Goal: Task Accomplishment & Management: Complete application form

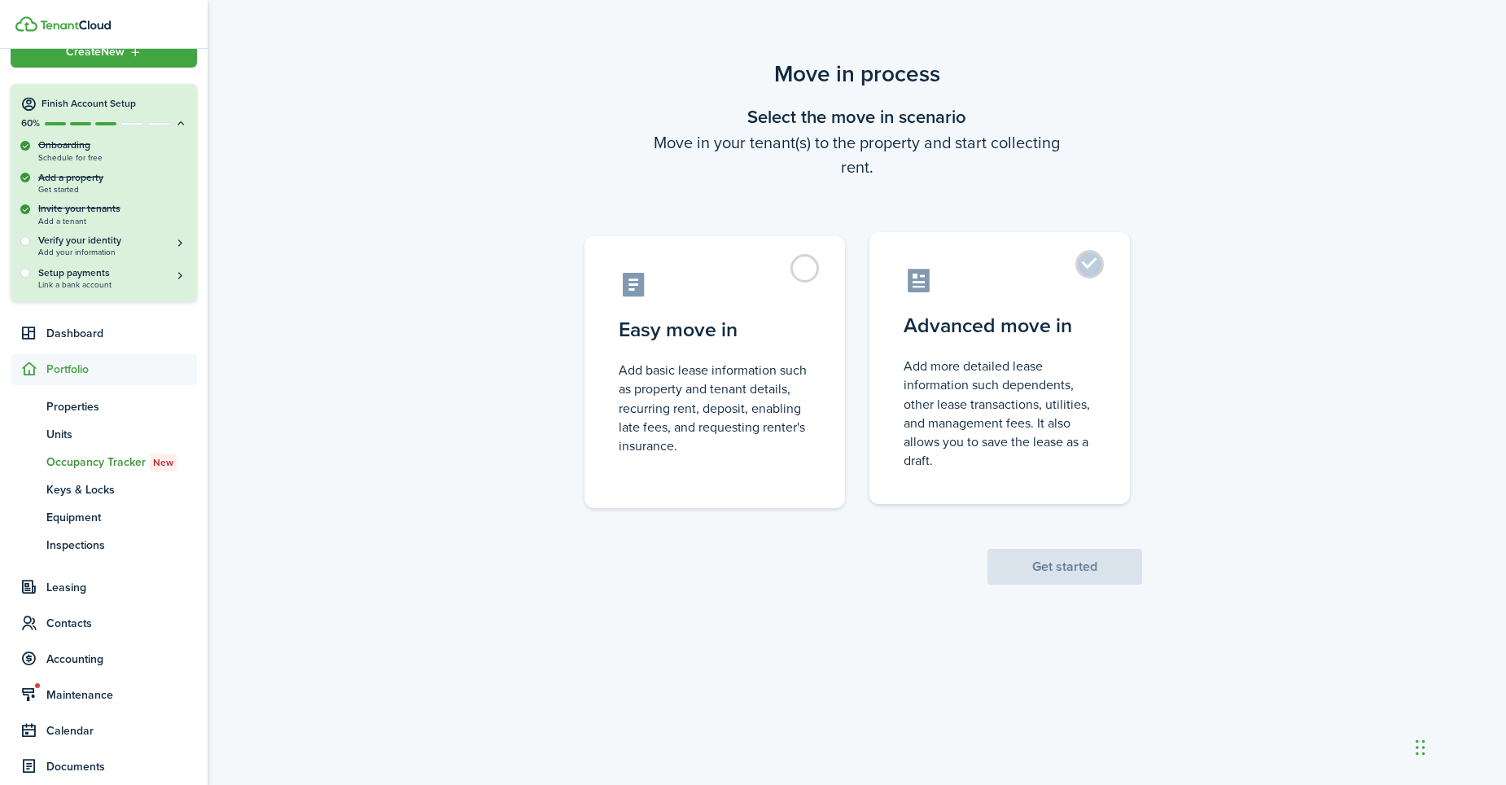
click at [1071, 262] on label "Advanced move in Add more detailed lease information such dependents, other lea…" at bounding box center [999, 368] width 260 height 272
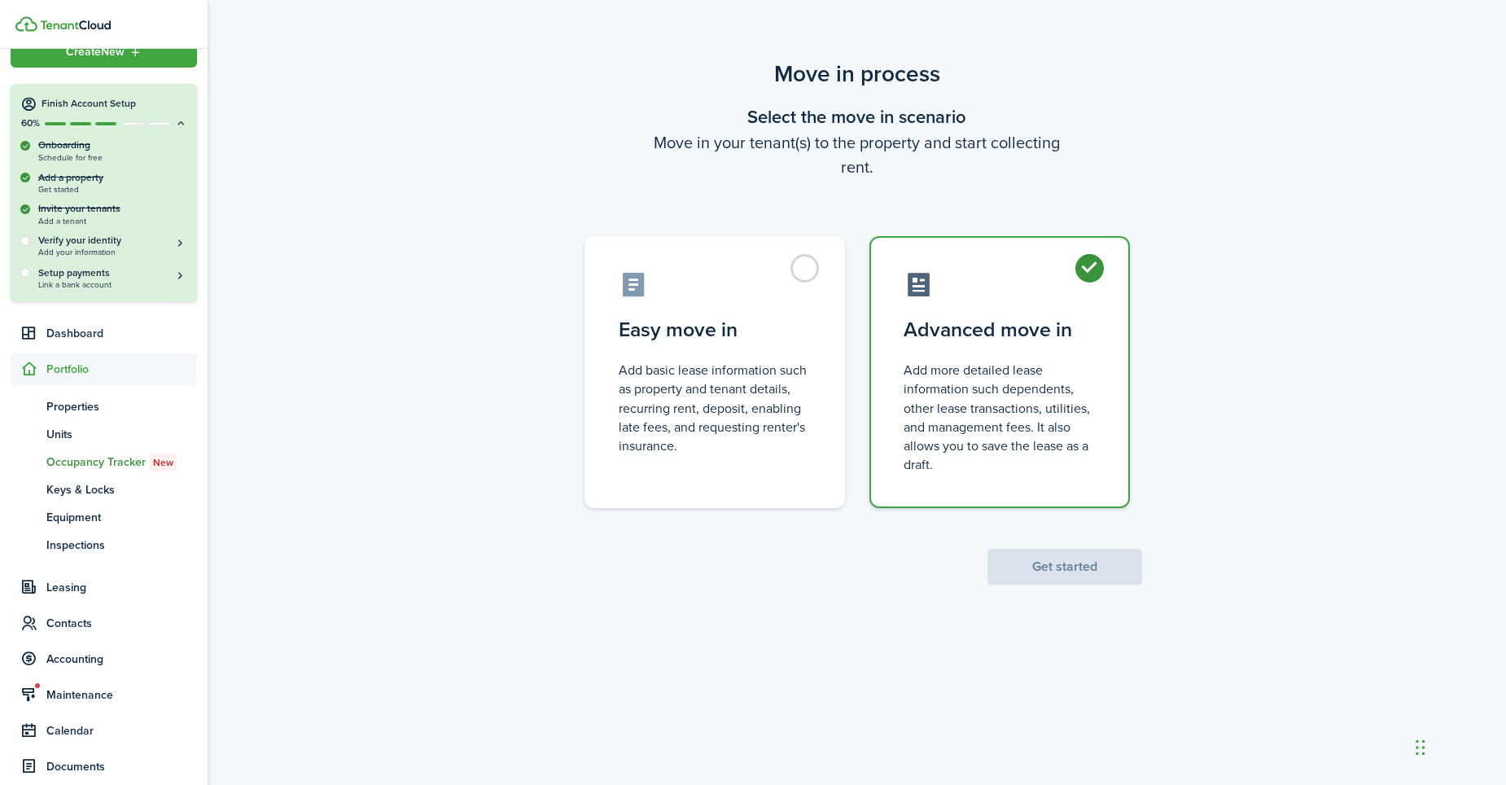
radio input "true"
click at [1042, 561] on button "Get started" at bounding box center [1064, 567] width 155 height 36
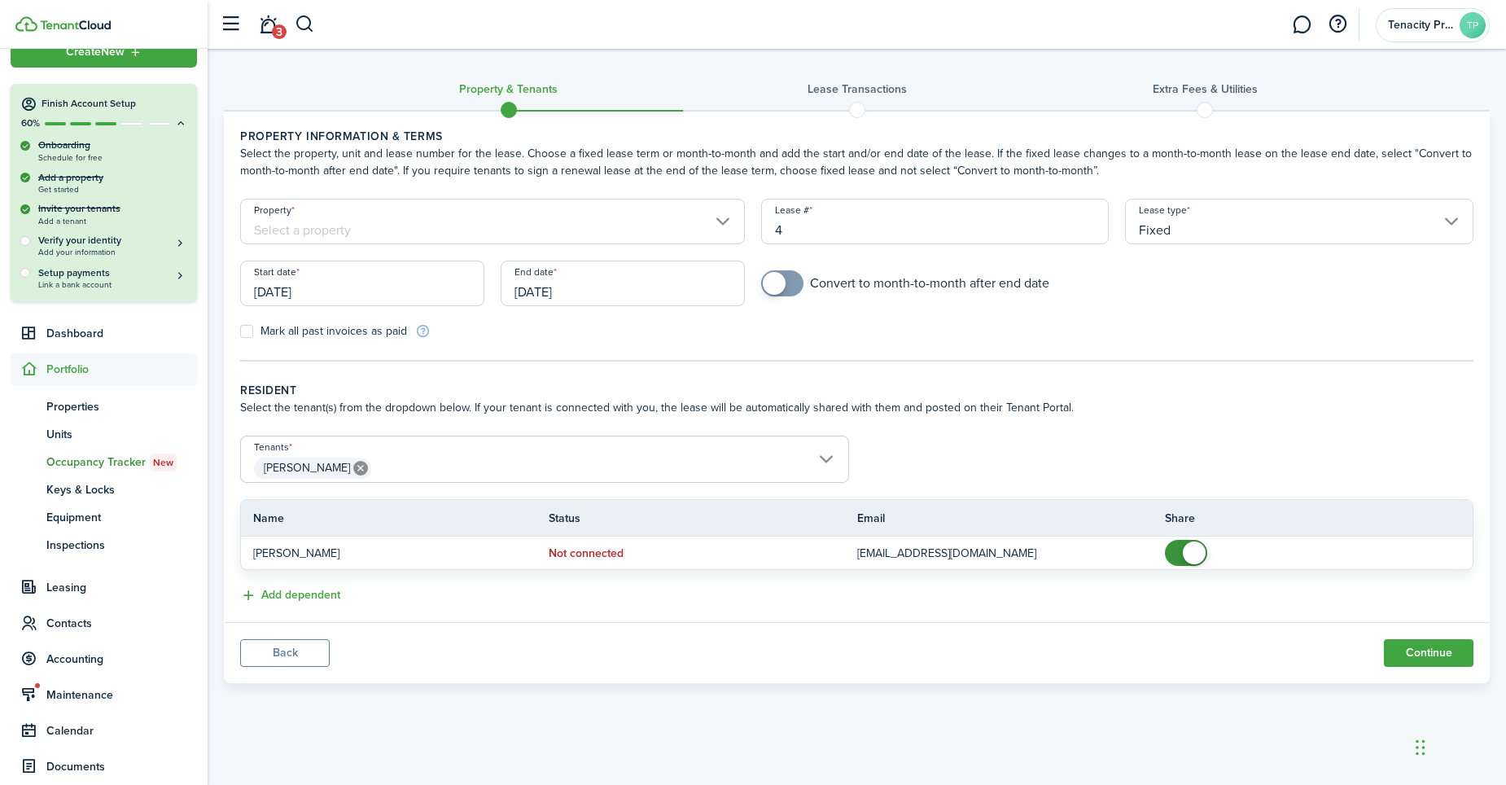
click at [420, 229] on input "Property" at bounding box center [492, 222] width 505 height 46
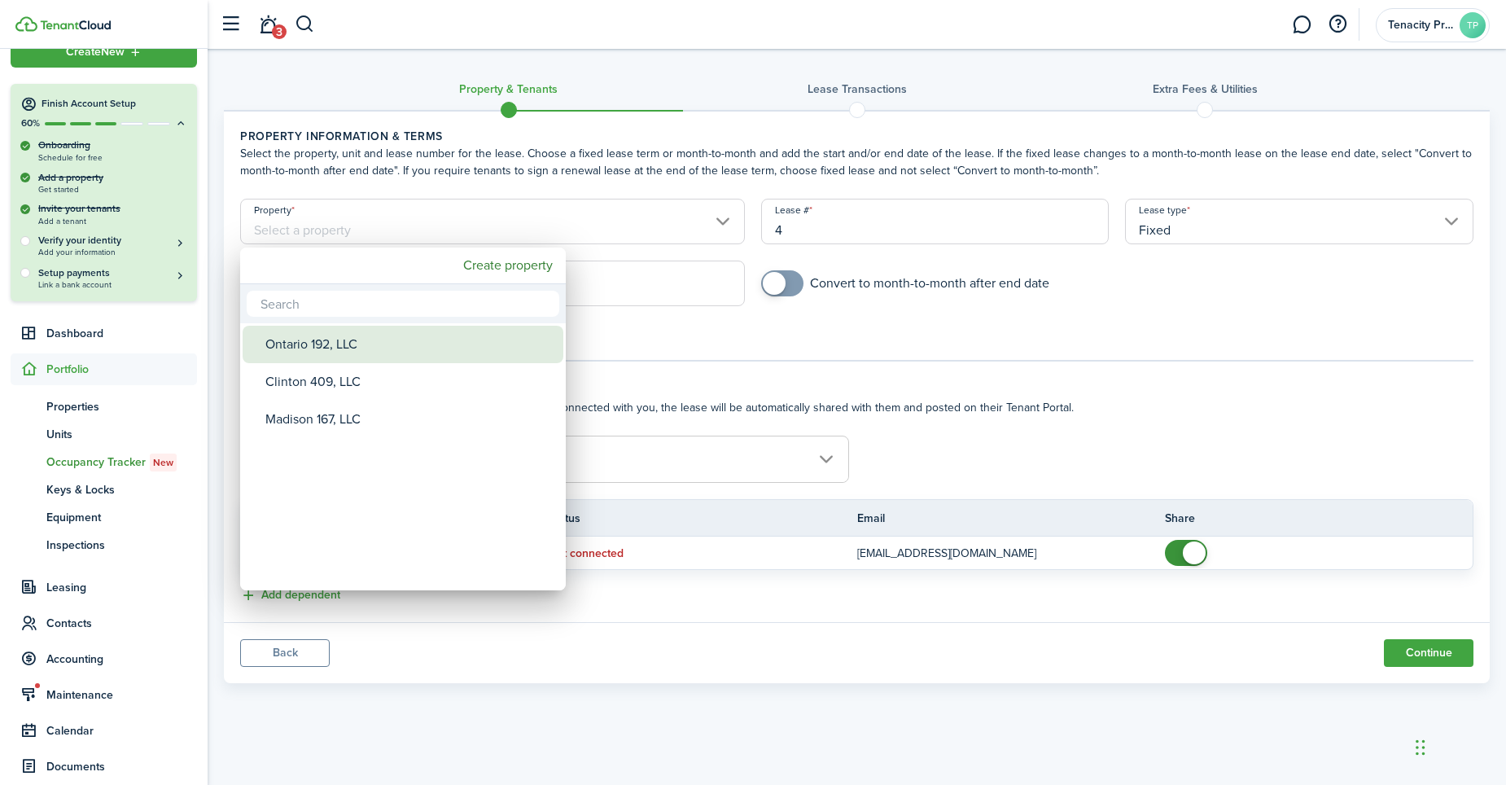
click at [321, 346] on div "Ontario 192, LLC" at bounding box center [409, 344] width 288 height 37
type input "Ontario 192, LLC"
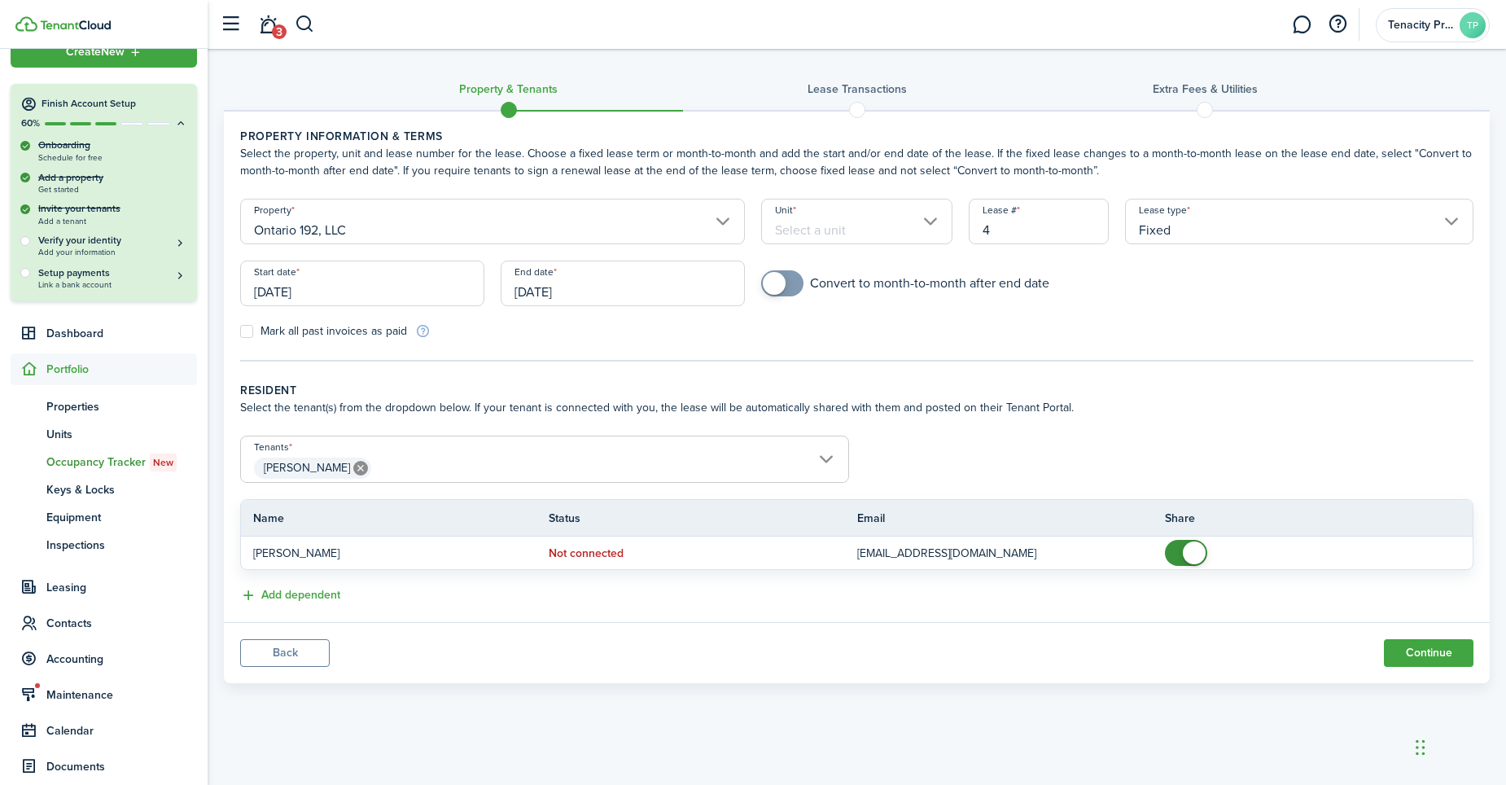
click at [866, 234] on input "Unit" at bounding box center [857, 222] width 192 height 46
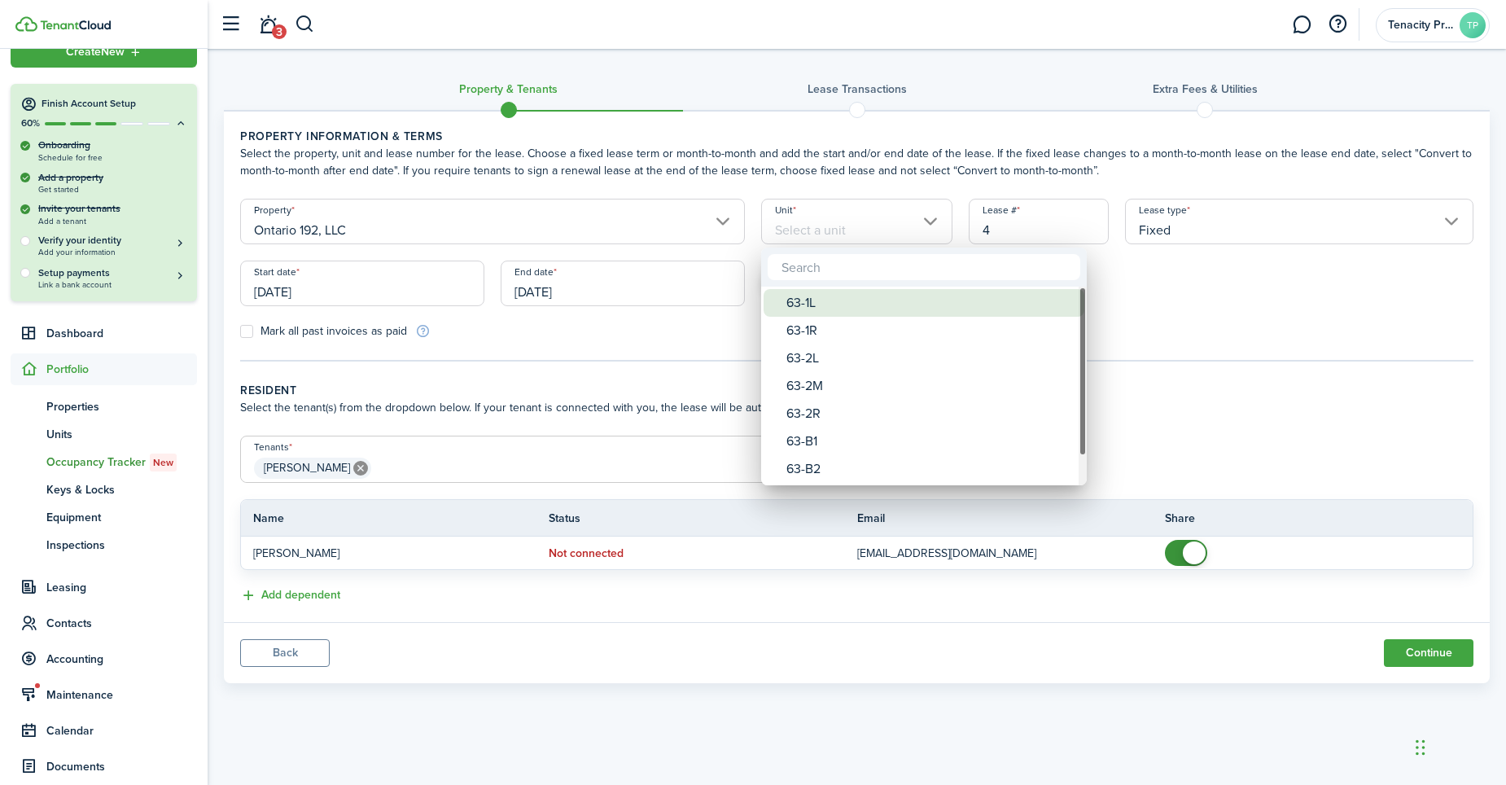
click at [833, 309] on div "63-1L" at bounding box center [930, 303] width 288 height 28
type input "63-1L"
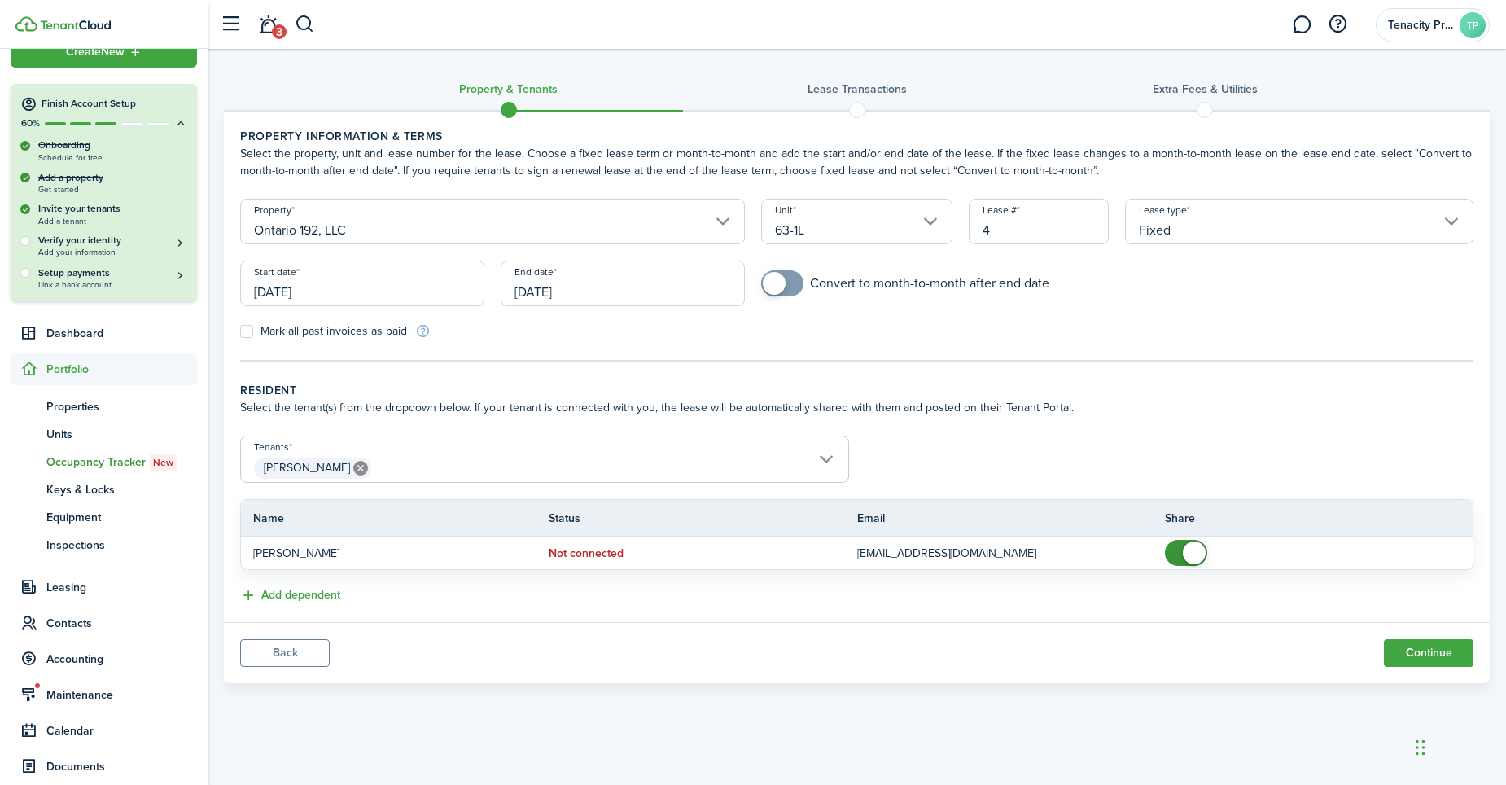
click at [653, 291] on input "[DATE]" at bounding box center [622, 283] width 244 height 46
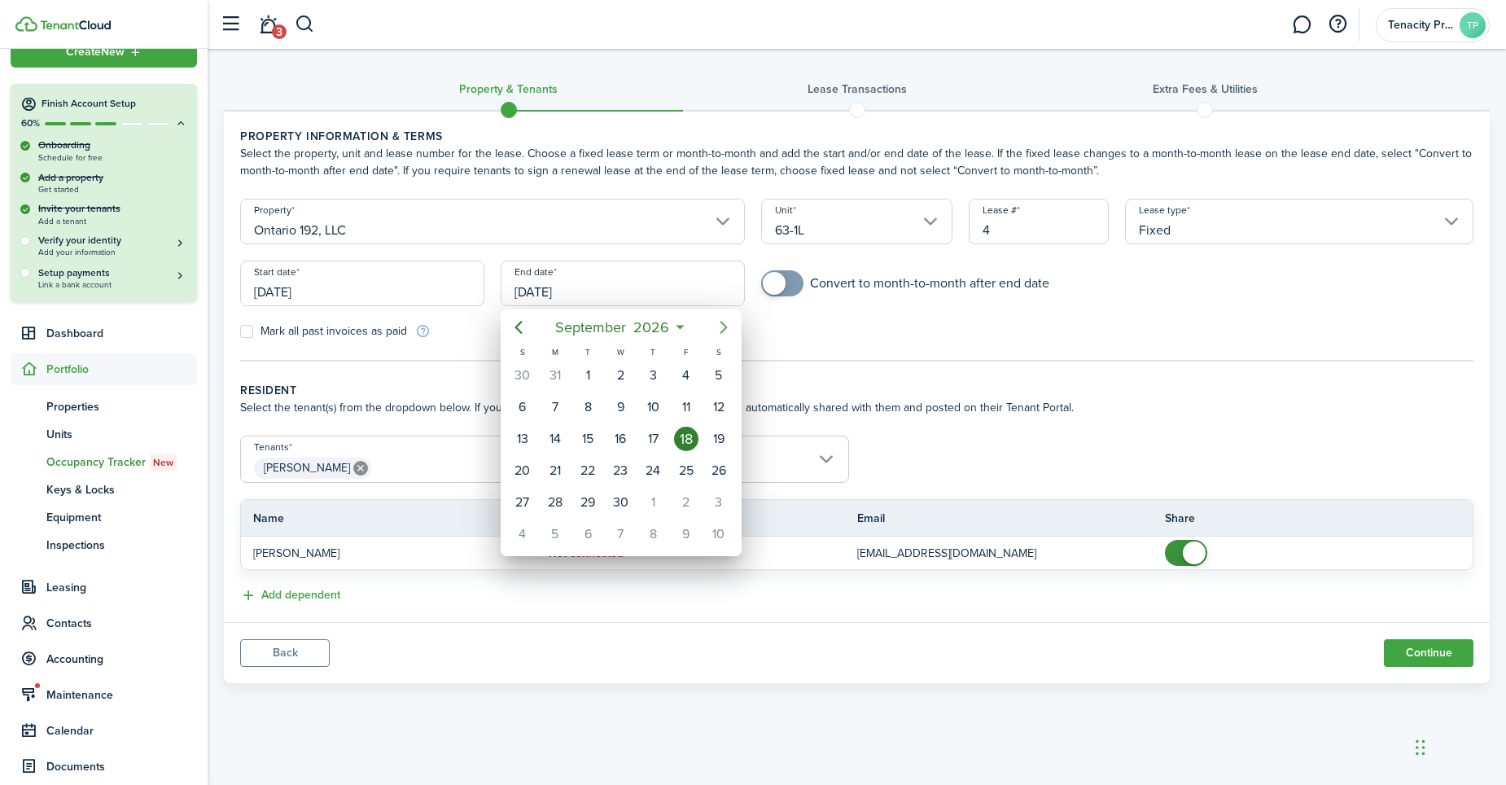
click at [723, 332] on icon "Next page" at bounding box center [724, 327] width 20 height 20
click at [714, 500] on div "31" at bounding box center [718, 502] width 24 height 24
type input "[DATE]"
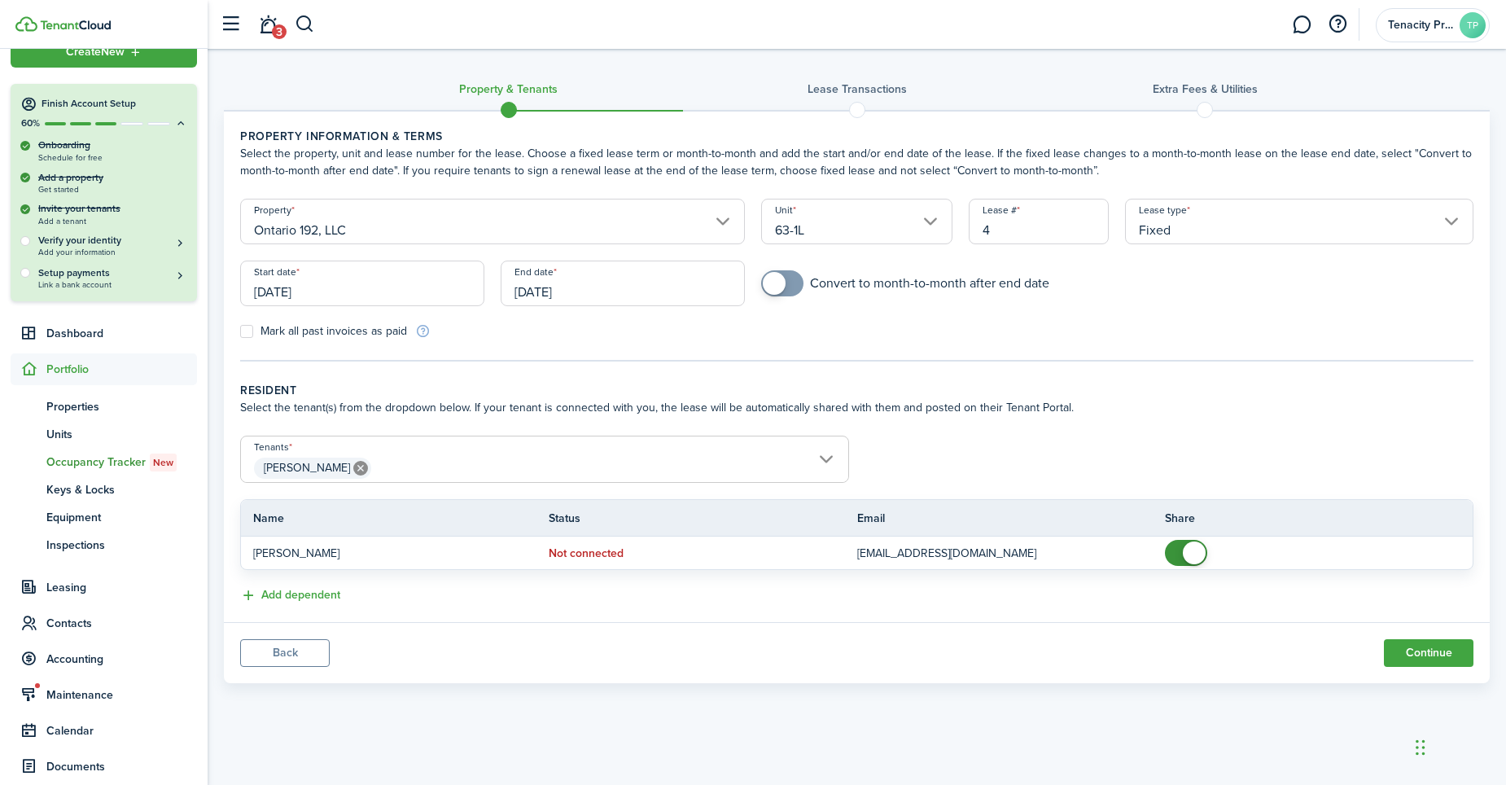
checkbox input "true"
click at [790, 292] on span at bounding box center [782, 283] width 16 height 26
click at [1430, 651] on button "Continue" at bounding box center [1428, 653] width 90 height 28
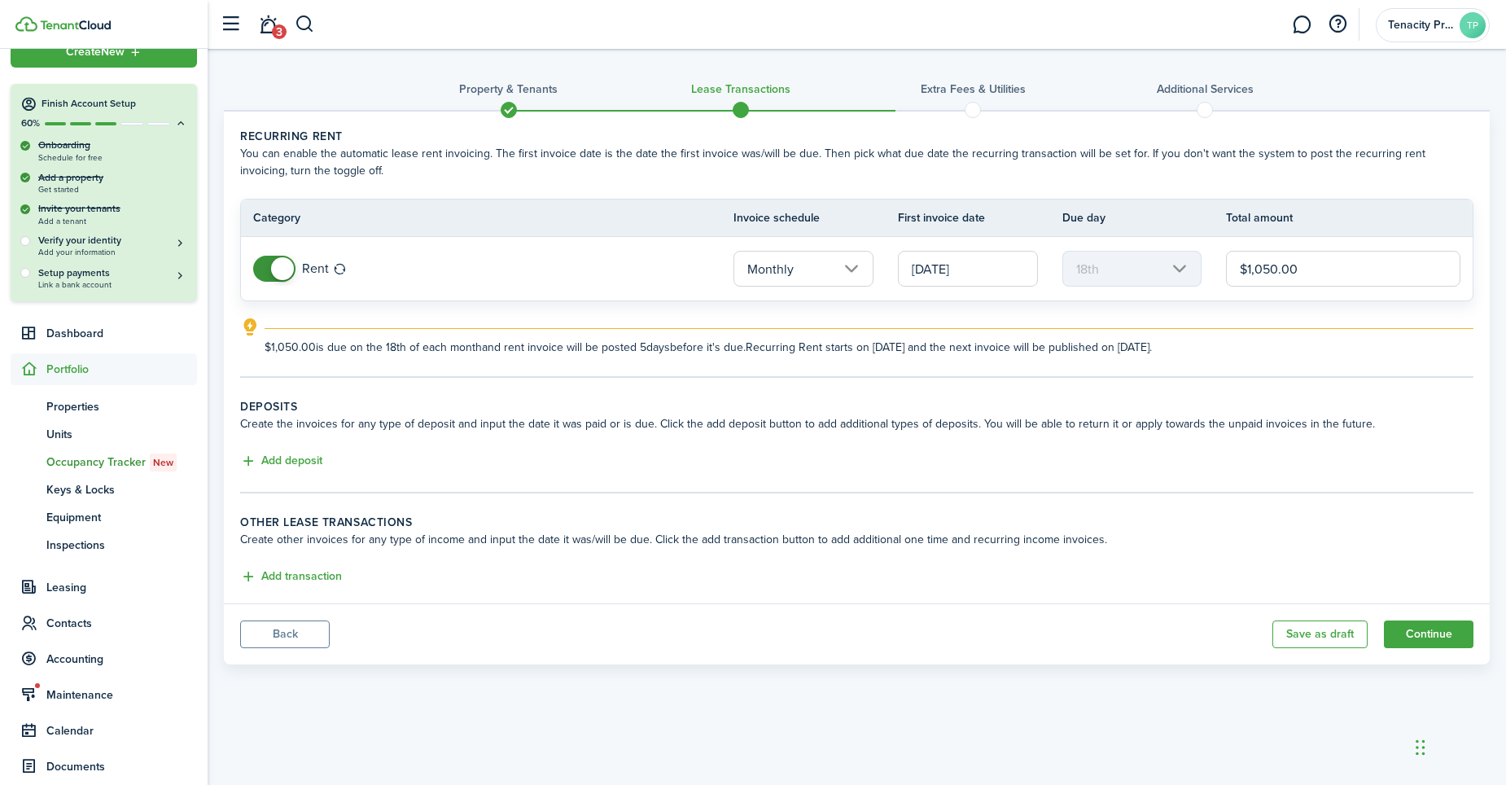
click at [985, 269] on input "[DATE]" at bounding box center [968, 269] width 140 height 36
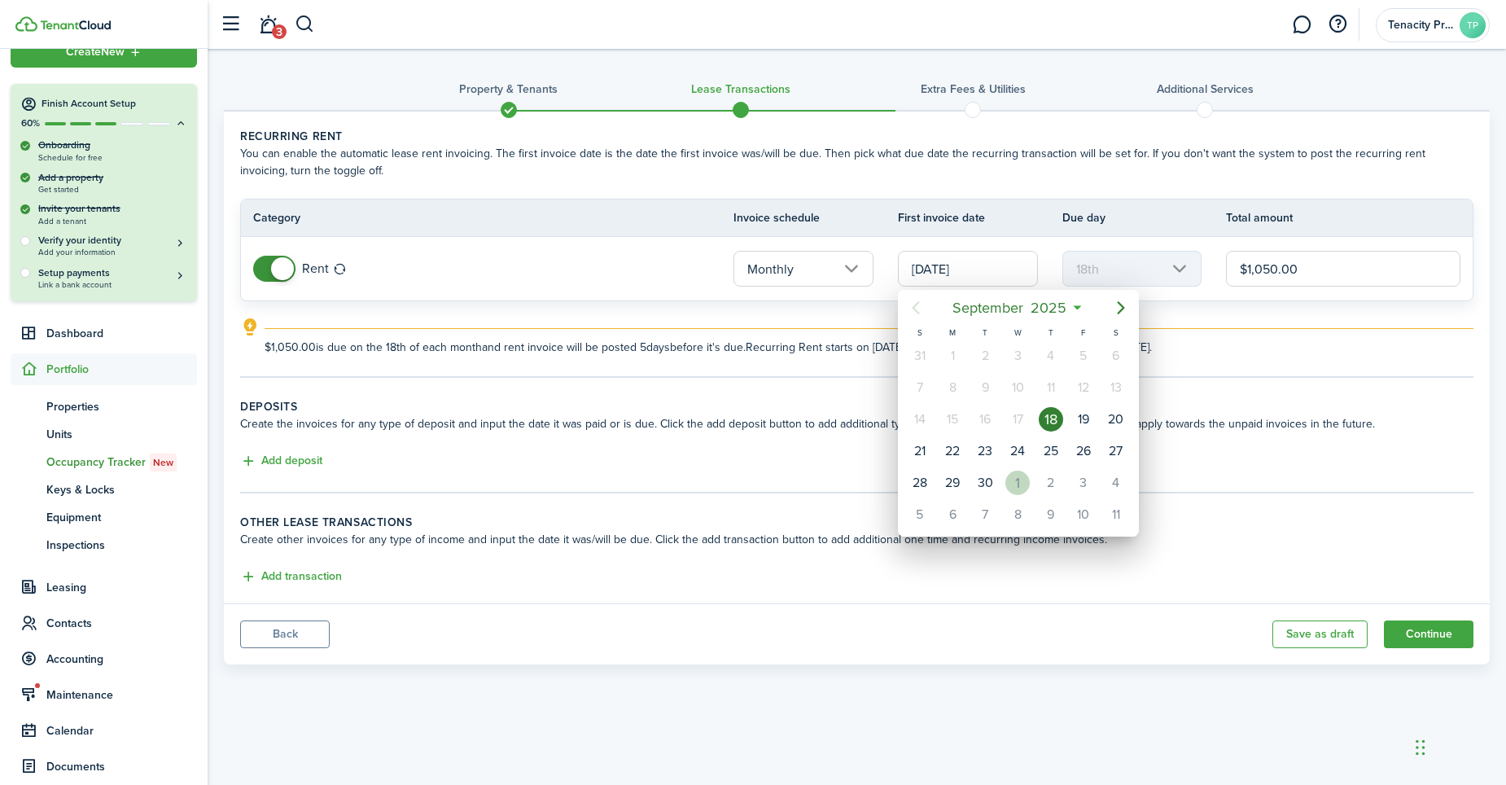
click at [1016, 483] on div "1" at bounding box center [1017, 482] width 24 height 24
type input "[DATE]"
type input "1st"
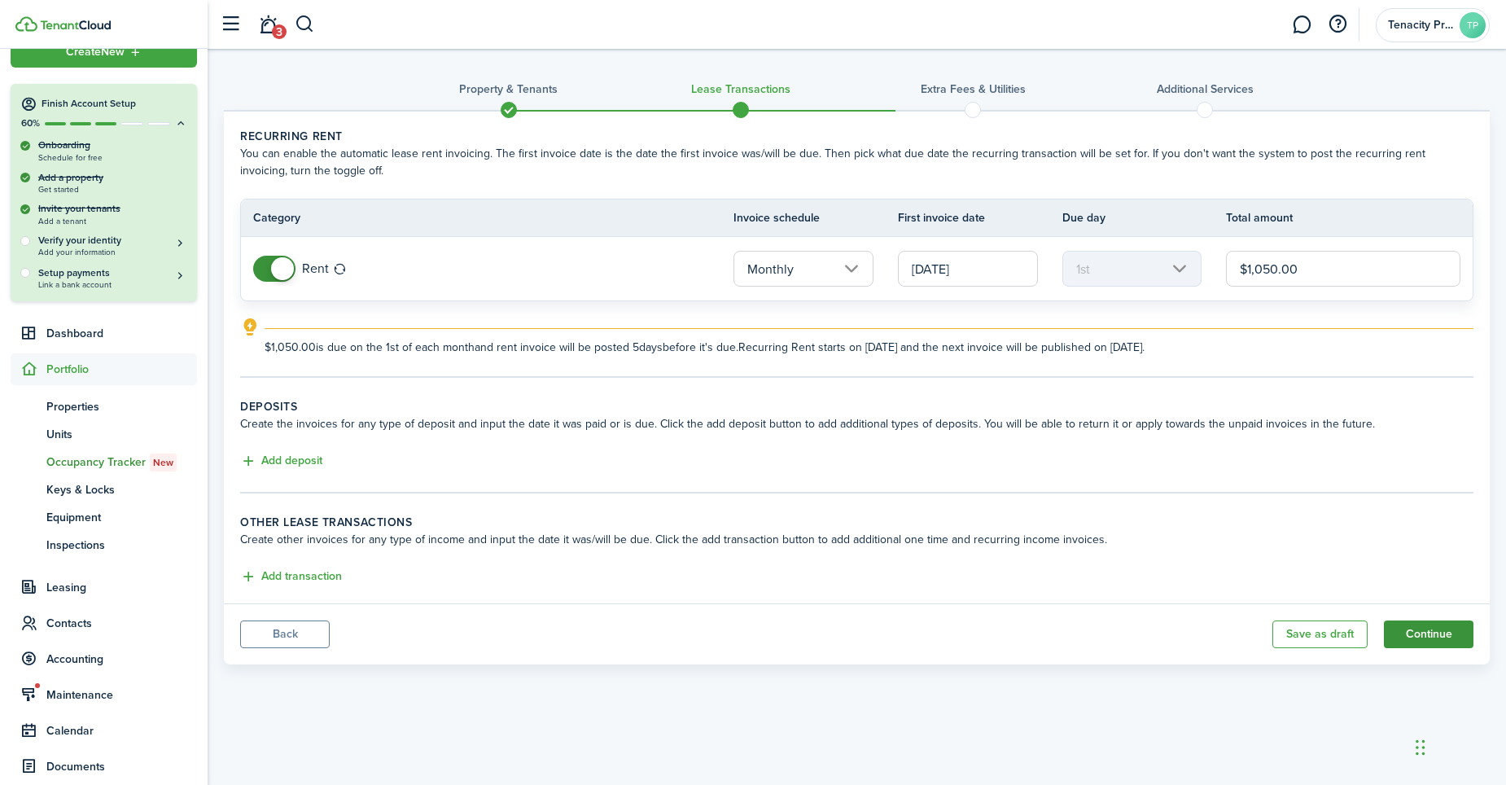
click at [1412, 632] on button "Continue" at bounding box center [1428, 634] width 90 height 28
